Goal: Navigation & Orientation: Find specific page/section

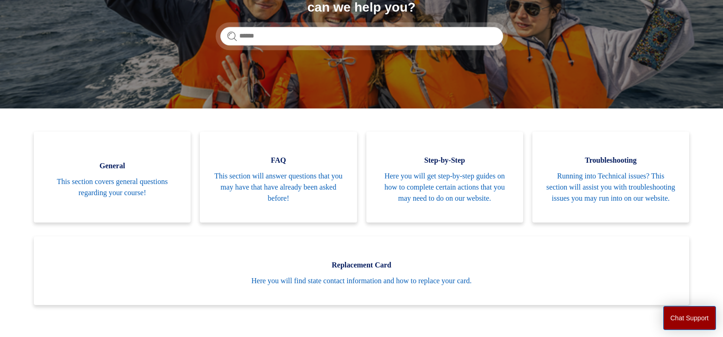
scroll to position [137, 0]
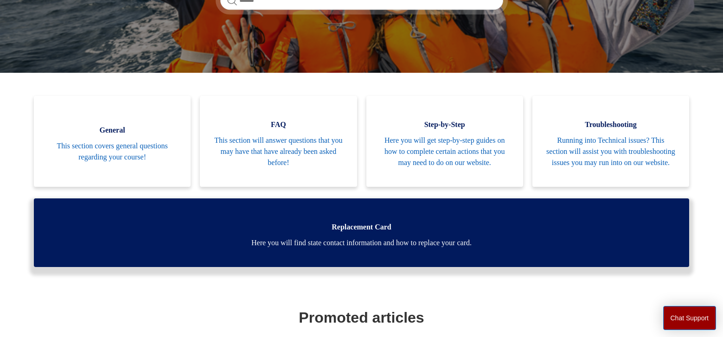
click at [686, 198] on link "Replacement Card Here you will find state contact information and how to replac…" at bounding box center [361, 232] width 655 height 69
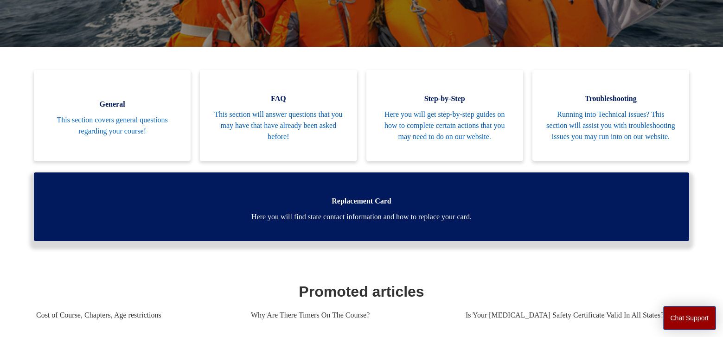
scroll to position [172, 0]
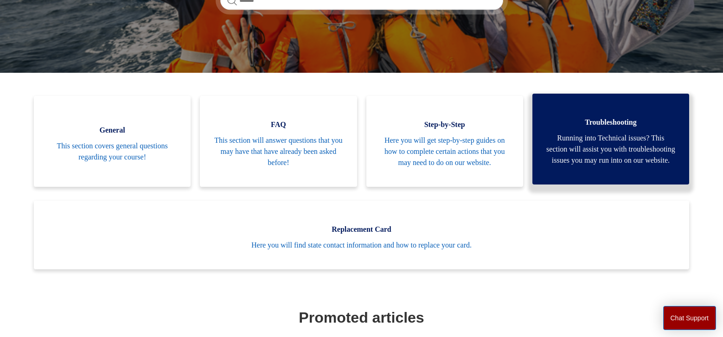
click at [588, 133] on span "Running into Technical issues? This section will assist you with troubleshootin…" at bounding box center [610, 149] width 129 height 33
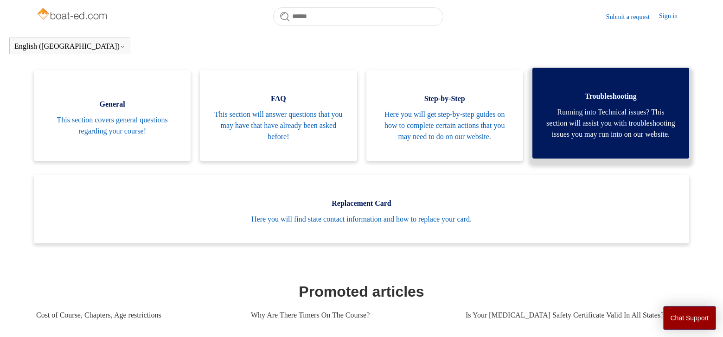
scroll to position [198, 0]
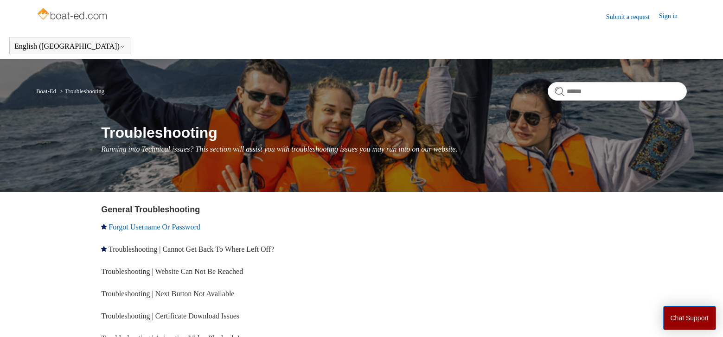
click at [196, 225] on link "Forgot Username Or Password" at bounding box center [154, 227] width 91 height 8
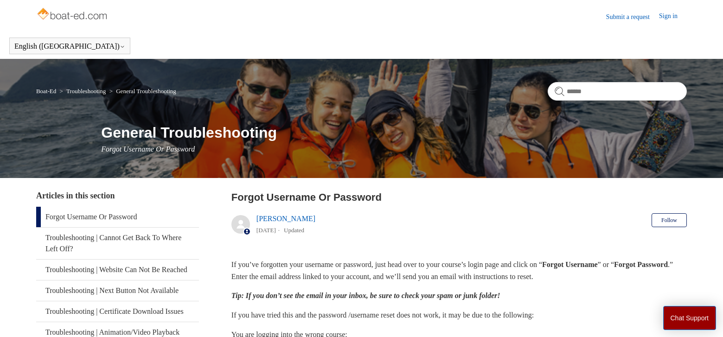
click at [666, 14] on link "Sign in" at bounding box center [673, 16] width 28 height 11
click at [658, 16] on span "[PERSON_NAME]" at bounding box center [649, 16] width 59 height 8
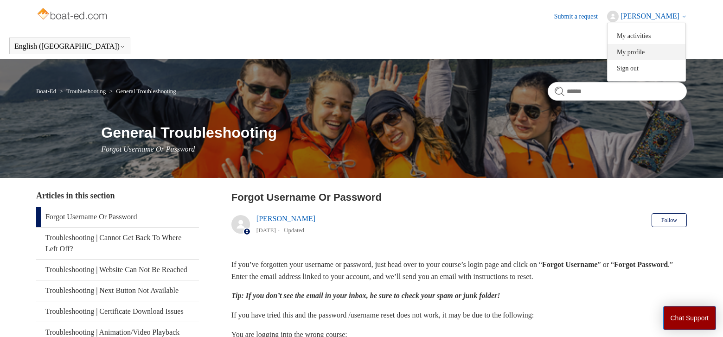
click at [646, 51] on link "My profile" at bounding box center [646, 52] width 78 height 16
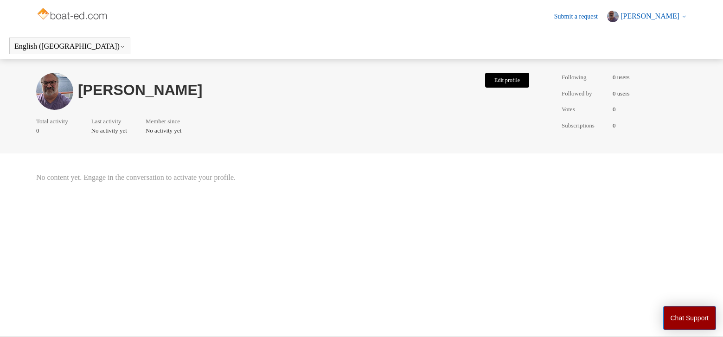
click at [514, 77] on button "Edit profile" at bounding box center [507, 80] width 44 height 15
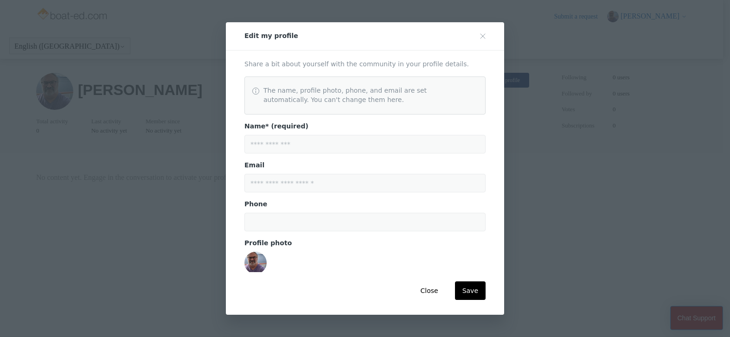
click at [282, 207] on div "Phone" at bounding box center [364, 216] width 241 height 32
click at [269, 205] on div "Phone" at bounding box center [364, 216] width 241 height 32
click at [433, 288] on button "Close" at bounding box center [429, 290] width 32 height 19
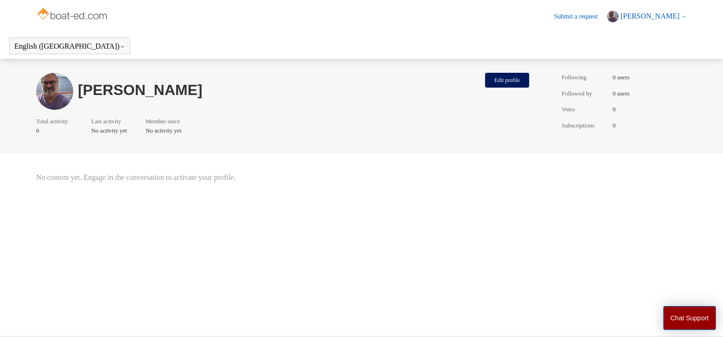
click at [683, 17] on icon at bounding box center [684, 17] width 6 height 6
click at [649, 36] on link "My activities" at bounding box center [646, 36] width 78 height 16
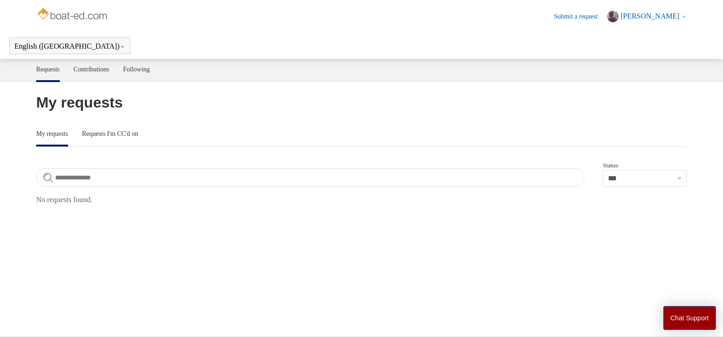
click at [71, 17] on img at bounding box center [73, 15] width 74 height 19
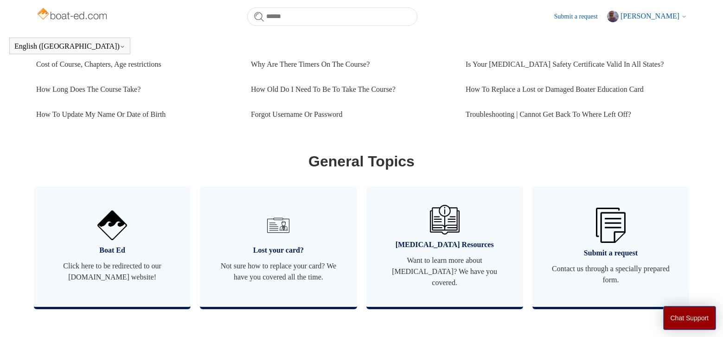
scroll to position [424, 0]
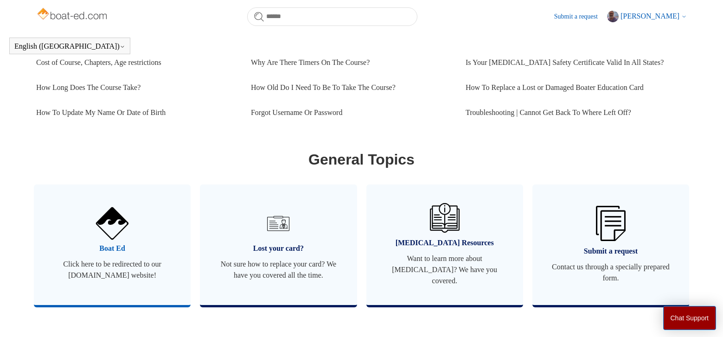
click at [113, 254] on span "Boat Ed" at bounding box center [112, 248] width 129 height 11
